Goal: Transaction & Acquisition: Purchase product/service

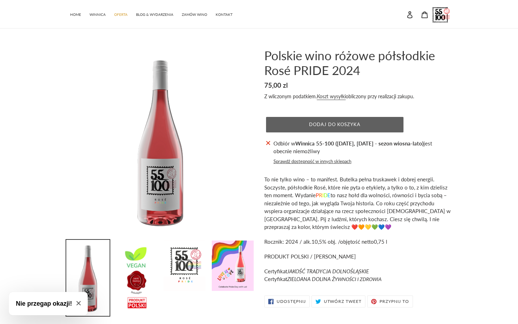
click at [304, 122] on button "Dodaj do koszyka" at bounding box center [334, 124] width 137 height 15
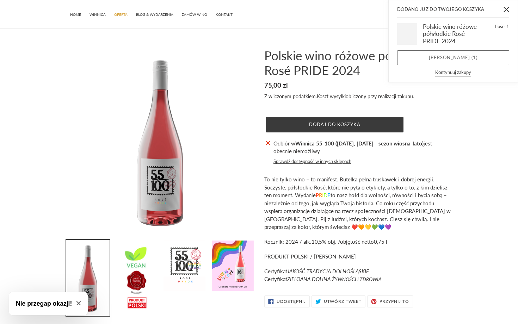
click at [435, 57] on link "Zobacz koszyk ( 1 )" at bounding box center [453, 57] width 112 height 15
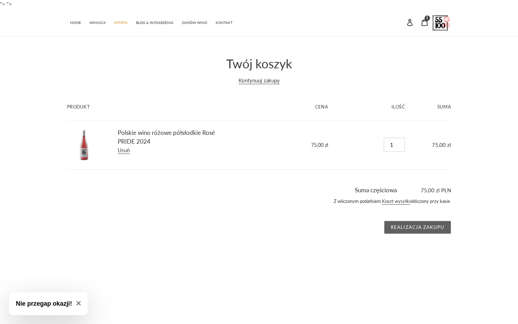
click at [412, 228] on input "Realizacja zakupu" at bounding box center [417, 227] width 67 height 13
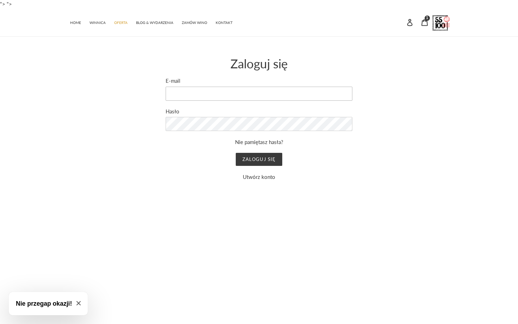
click at [214, 94] on input "E-mail" at bounding box center [259, 94] width 187 height 14
click at [206, 205] on html ""> "> Przejdź do treści Dodano już do Twojego koszyka Ilość: Zobacz koszyk ( ) …" at bounding box center [259, 120] width 518 height 240
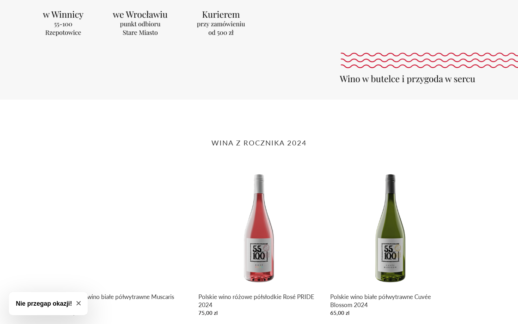
scroll to position [189, 0]
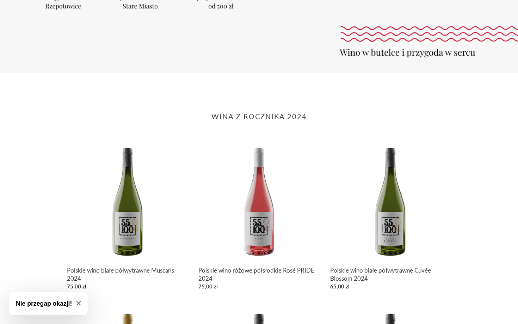
click at [54, 300] on h3 "Nie przegap okazji!" at bounding box center [44, 303] width 56 height 9
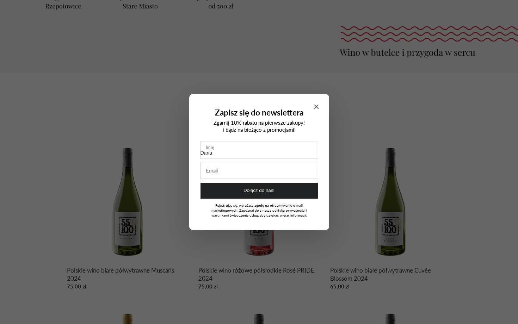
type input "Daria"
click at [226, 176] on input "Zapisz się do newslettera" at bounding box center [258, 170] width 117 height 16
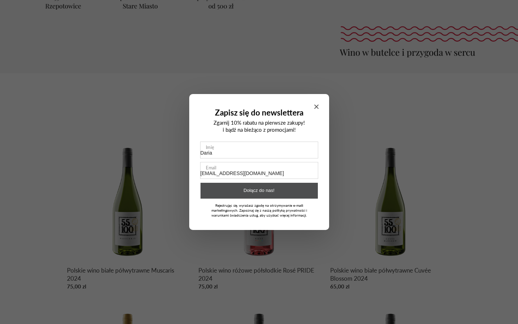
type input "kursadaria123@gmail.com"
click at [261, 196] on button "Dołącz do nas!" at bounding box center [258, 191] width 117 height 16
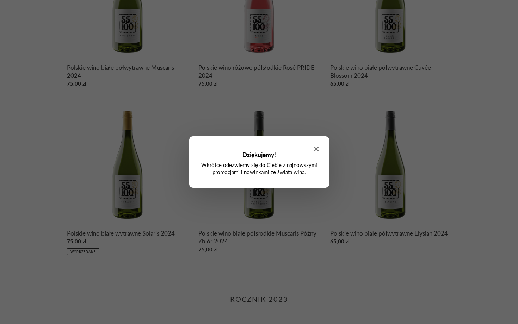
scroll to position [391, 0]
click at [317, 149] on icon "Close modal" at bounding box center [316, 149] width 4 height 4
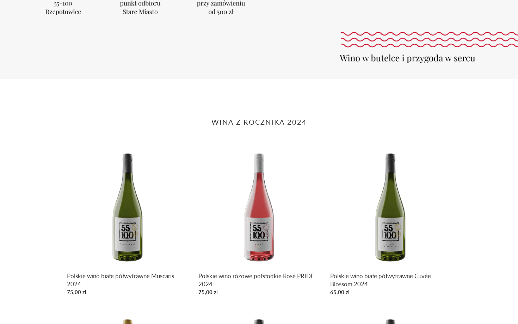
scroll to position [0, 0]
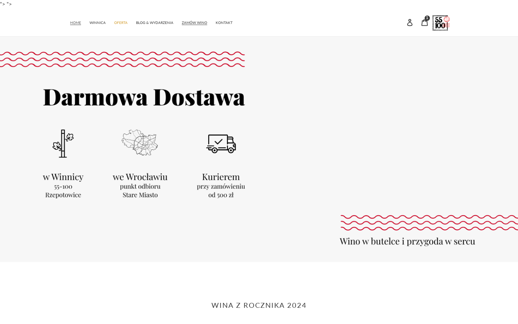
click at [74, 21] on span "HOME" at bounding box center [75, 22] width 11 height 5
click at [142, 134] on div at bounding box center [259, 150] width 518 height 226
click at [141, 159] on div at bounding box center [259, 150] width 518 height 226
click at [137, 181] on div at bounding box center [259, 150] width 518 height 226
click at [222, 23] on span "KONTAKT" at bounding box center [224, 22] width 17 height 5
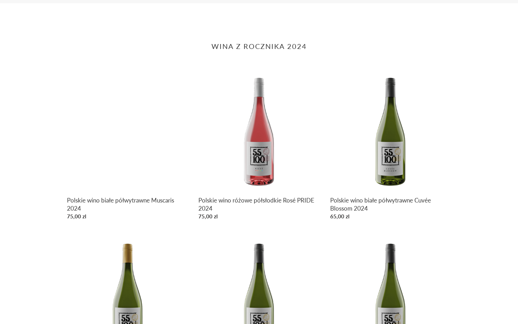
scroll to position [293, 0]
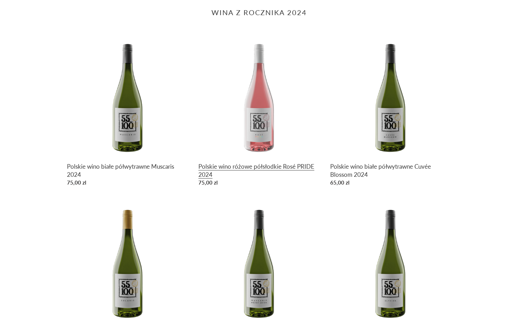
click at [254, 136] on link "Polskie wino różowe półsłodkie Rosé PRIDE 2024" at bounding box center [258, 112] width 121 height 153
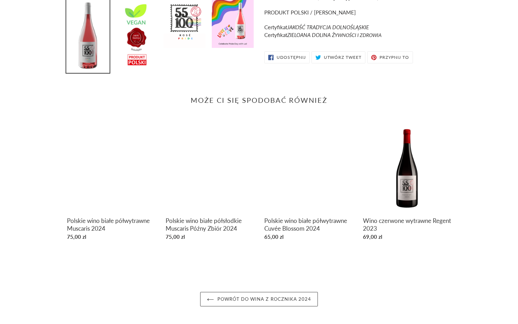
scroll to position [22, 0]
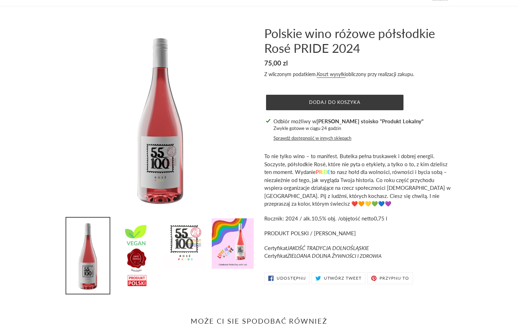
click at [342, 139] on button "Sprawdź dostępność w innych sklepach" at bounding box center [312, 138] width 78 height 7
